Goal: Navigation & Orientation: Find specific page/section

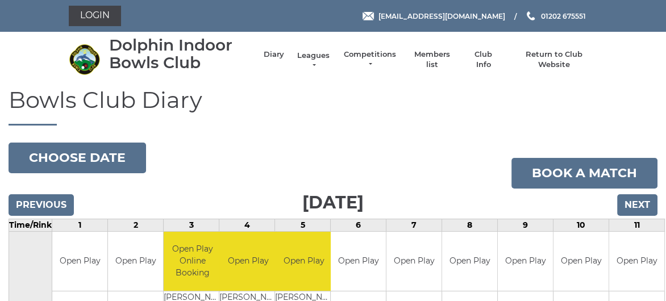
click at [316, 54] on link "Leagues" at bounding box center [313, 61] width 36 height 20
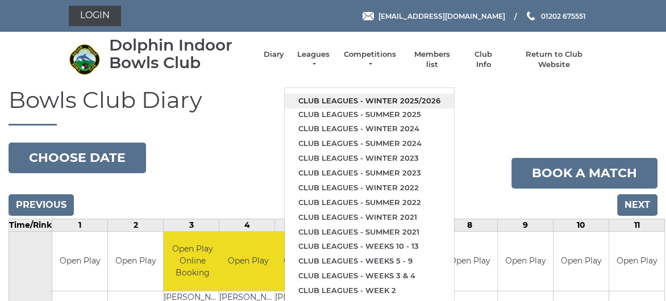
click at [340, 100] on link "Club leagues - Winter 2025/2026" at bounding box center [369, 101] width 169 height 15
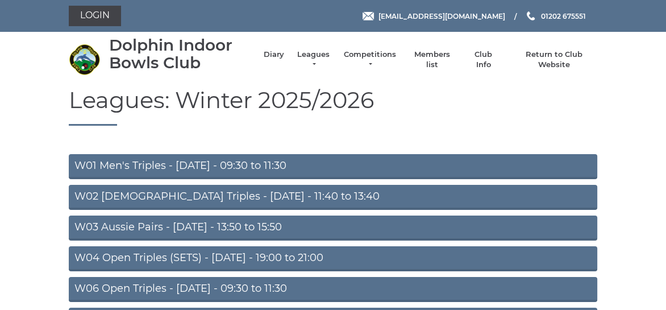
scroll to position [57, 0]
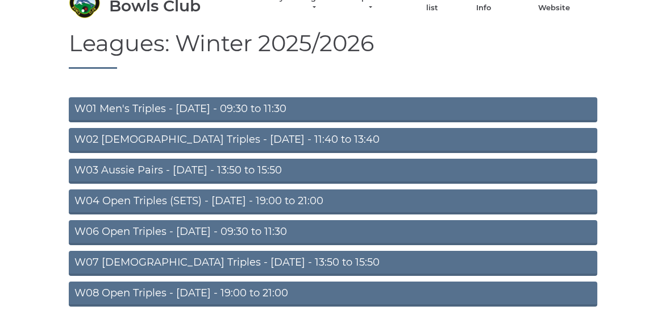
click at [199, 104] on link "W01 Men's Triples - Monday - 09:30 to 11:30" at bounding box center [333, 109] width 528 height 25
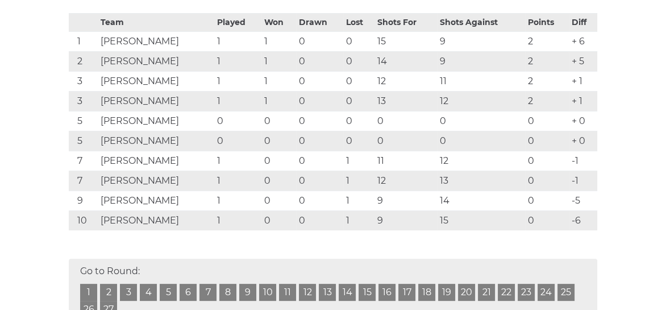
scroll to position [227, 0]
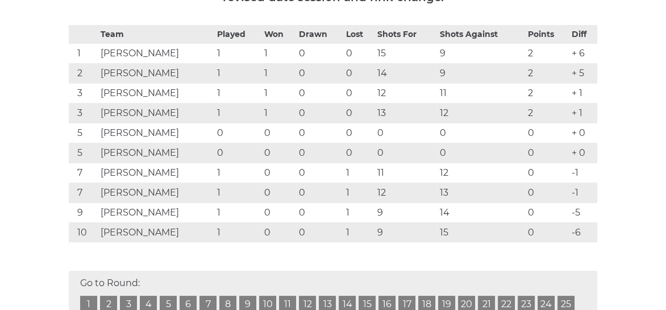
scroll to position [228, 0]
